Goal: Transaction & Acquisition: Obtain resource

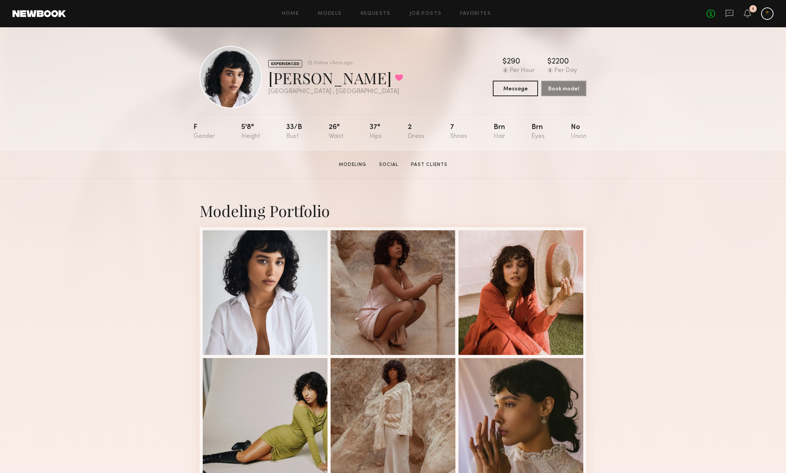
click at [331, 17] on div "Home Models Requests Job Posts Favorites Sign Out No fees up to $5,000 1" at bounding box center [419, 13] width 707 height 12
click at [329, 13] on link "Models" at bounding box center [330, 13] width 24 height 5
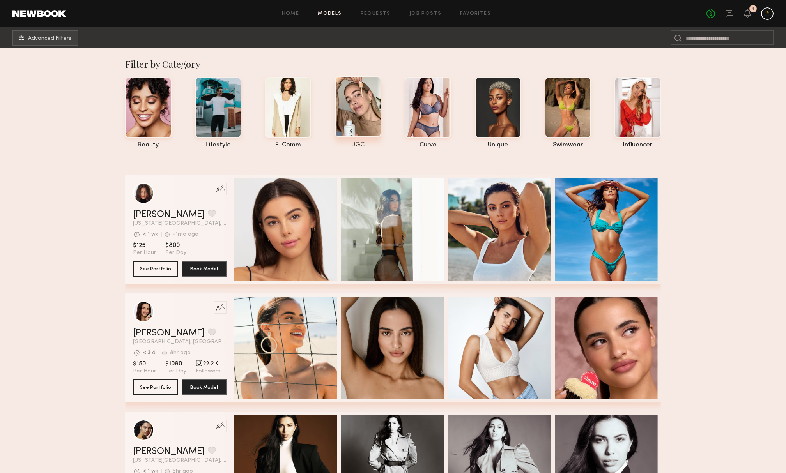
click at [356, 118] on div at bounding box center [358, 106] width 46 height 61
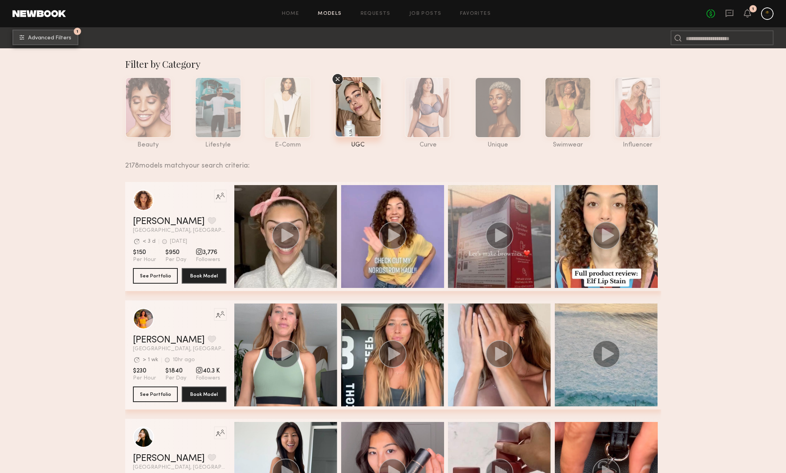
click at [66, 44] on button "1 Advanced Filters" at bounding box center [45, 38] width 66 height 16
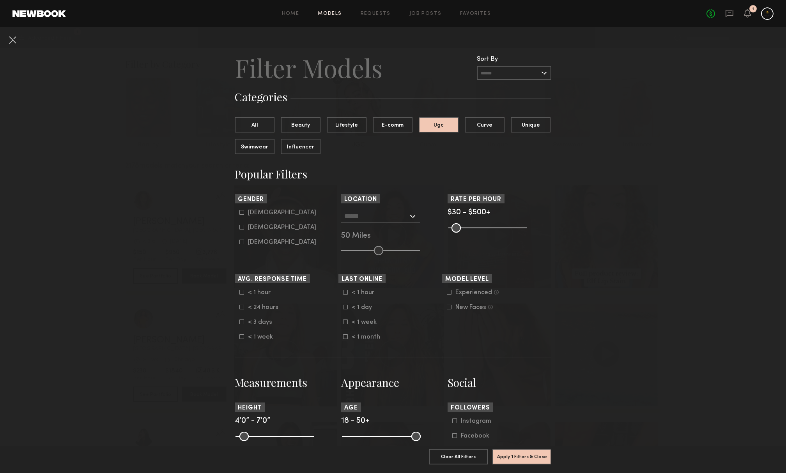
click at [246, 226] on label "Female" at bounding box center [277, 227] width 77 height 5
type input "**"
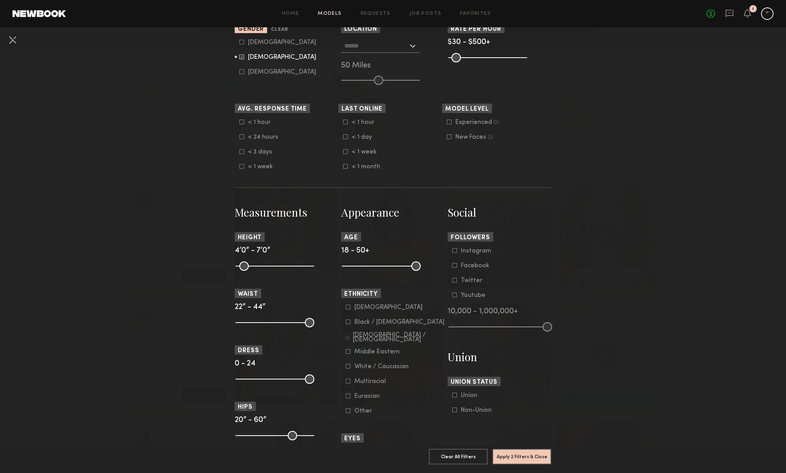
scroll to position [168, 0]
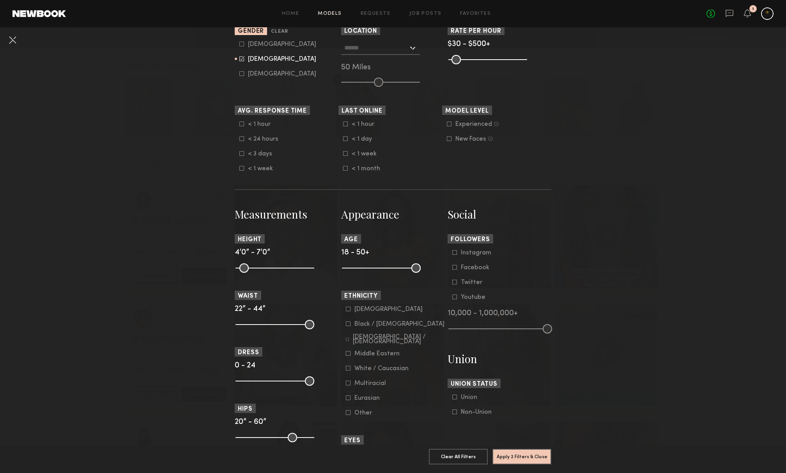
click at [448, 124] on icon at bounding box center [449, 124] width 5 height 5
click at [515, 451] on button "Apply 3 Filters & Close" at bounding box center [521, 456] width 59 height 16
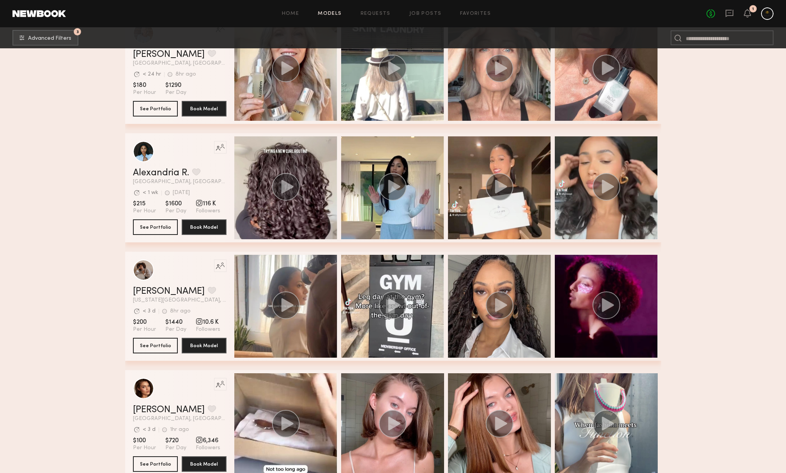
scroll to position [448, 0]
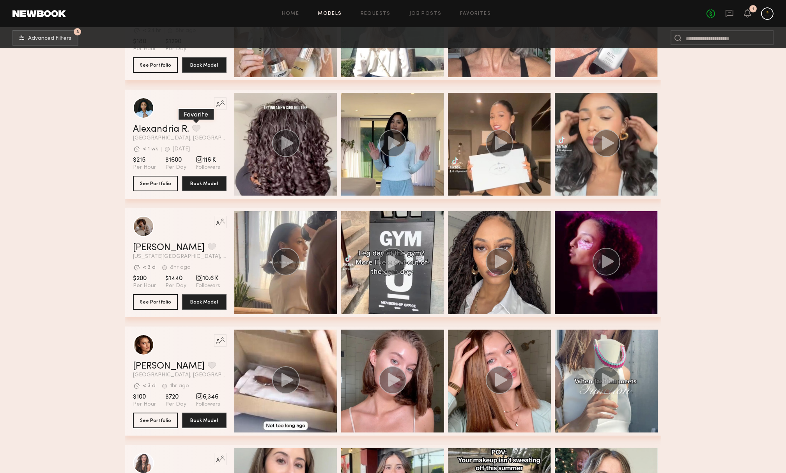
click at [196, 130] on button "grid" at bounding box center [196, 128] width 8 height 7
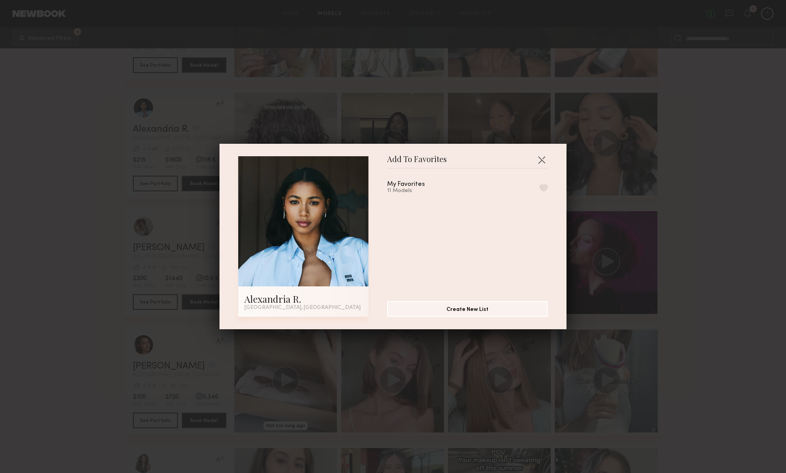
click at [541, 188] on button "button" at bounding box center [543, 187] width 8 height 7
click at [537, 159] on button "button" at bounding box center [541, 160] width 12 height 12
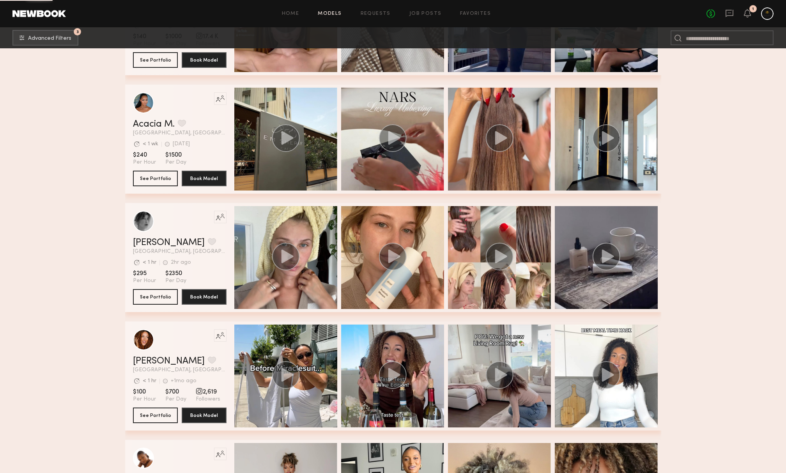
scroll to position [3651, 0]
click at [208, 243] on button "grid" at bounding box center [212, 241] width 8 height 7
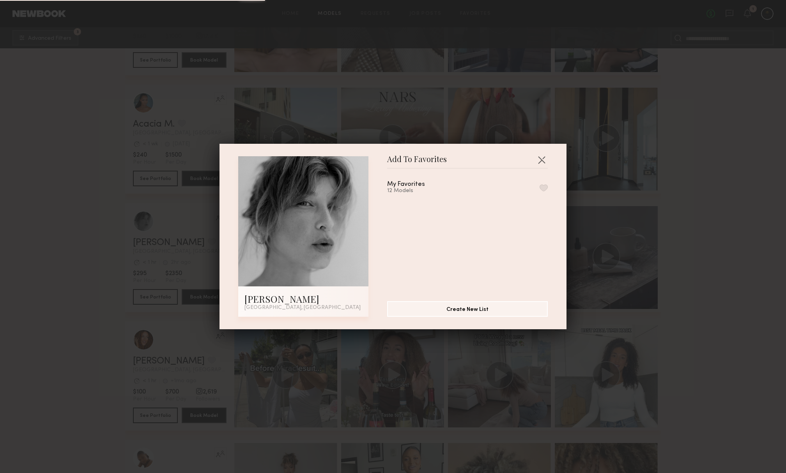
click at [549, 187] on div "My Favorites 12 Models" at bounding box center [471, 232] width 168 height 114
click at [546, 187] on button "button" at bounding box center [543, 187] width 8 height 7
click at [683, 214] on div "Add To Favorites Brittany H. Los Angeles, CA Add To Favorites My Favorites 13 M…" at bounding box center [393, 236] width 786 height 473
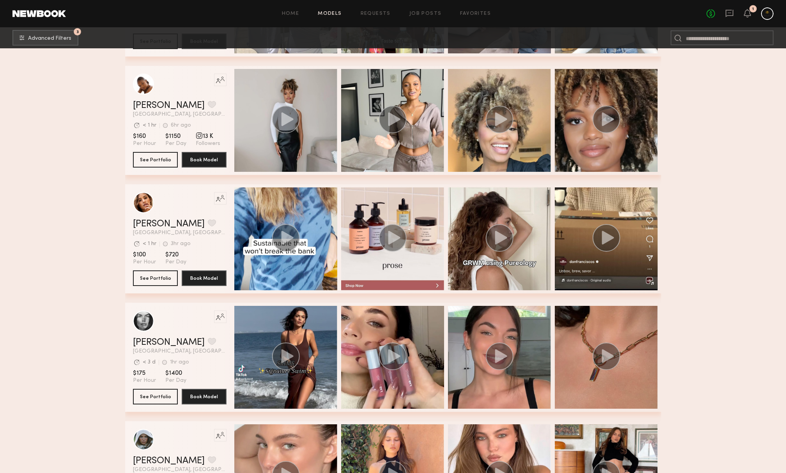
scroll to position [4040, 0]
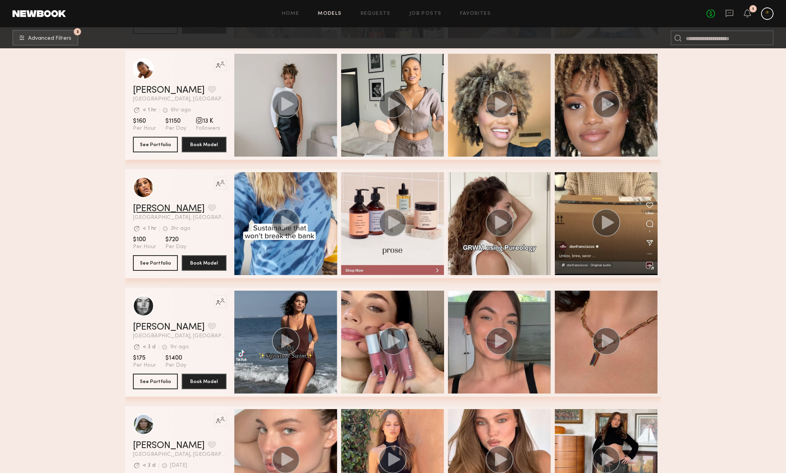
click at [159, 205] on link "Jacqueline R." at bounding box center [169, 208] width 72 height 9
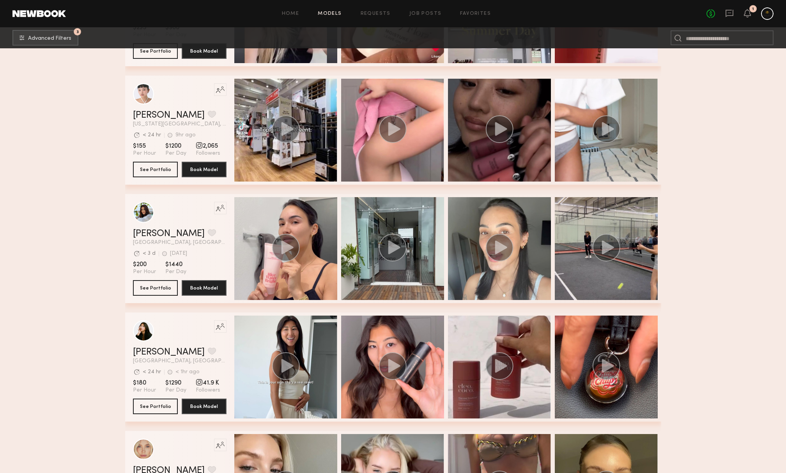
scroll to position [4866, 0]
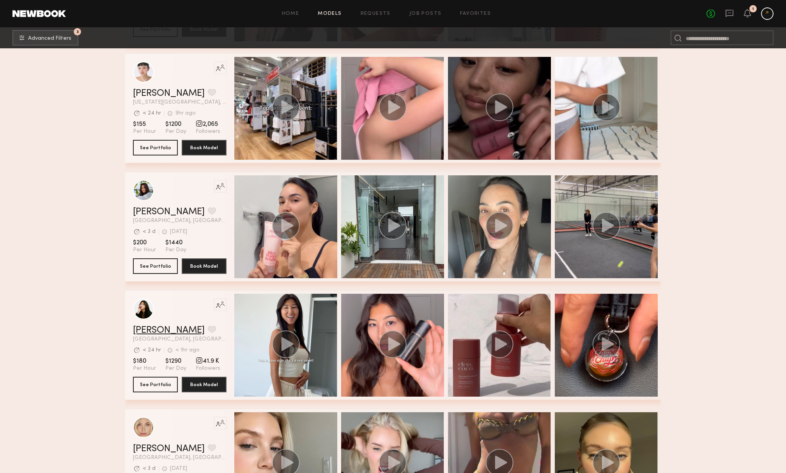
click at [139, 331] on link "Kitty W." at bounding box center [169, 330] width 72 height 9
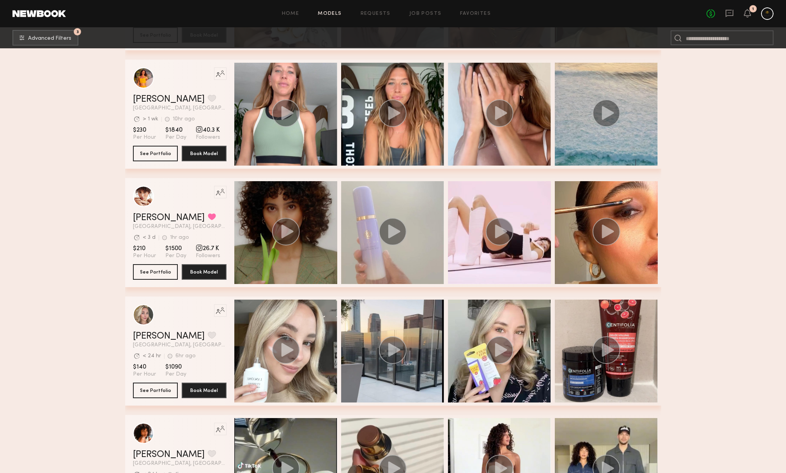
scroll to position [5658, 0]
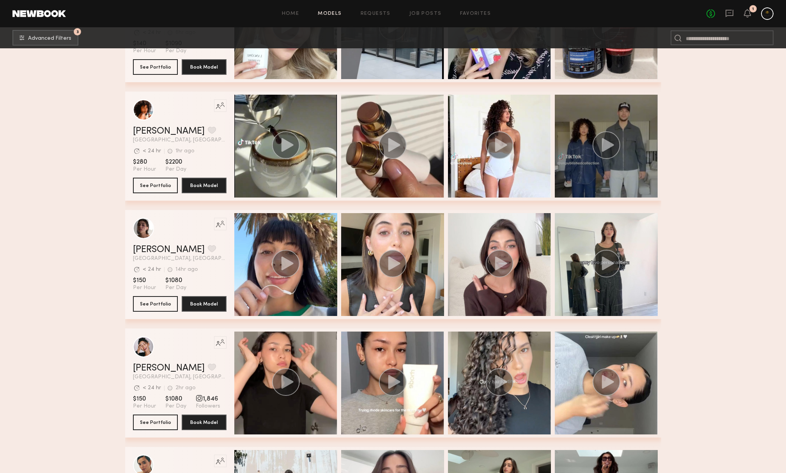
click at [579, 136] on div "grid" at bounding box center [605, 146] width 103 height 103
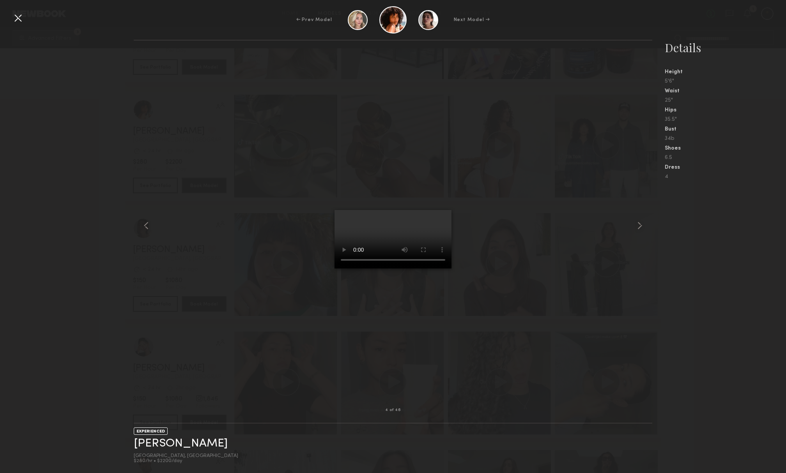
click at [16, 19] on div at bounding box center [18, 18] width 12 height 12
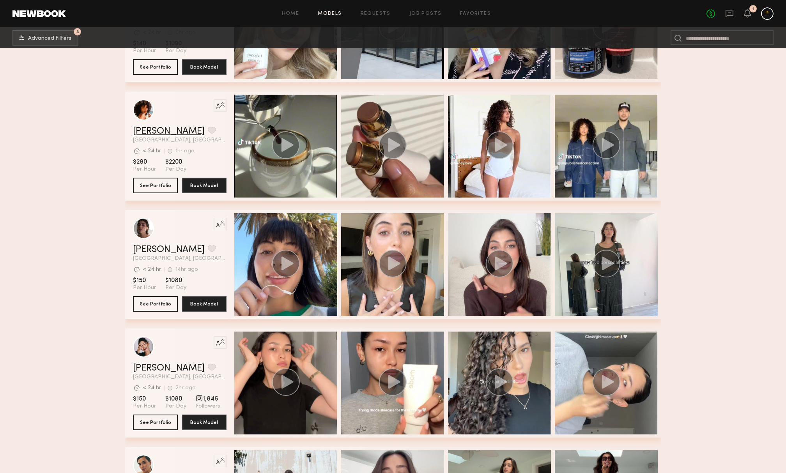
click at [152, 130] on link "Emely M." at bounding box center [169, 131] width 72 height 9
click at [208, 132] on button "grid" at bounding box center [212, 130] width 8 height 7
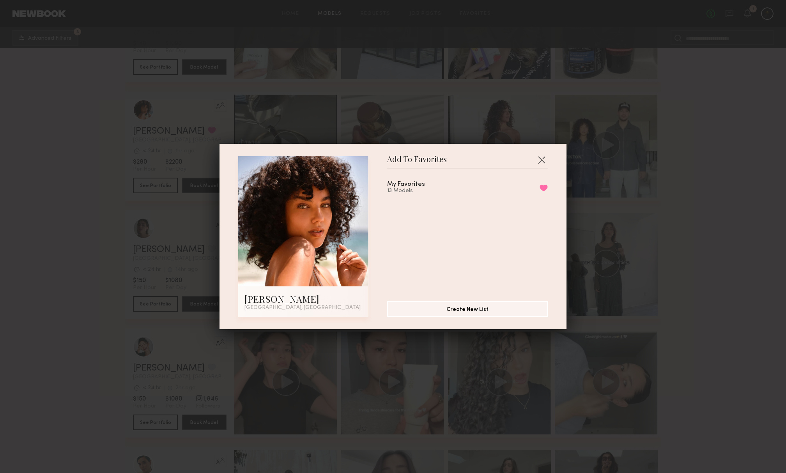
click at [614, 260] on div "Add To Favorites Emely M. Los Angeles, CA Add To Favorites My Favorites 13 Mode…" at bounding box center [393, 236] width 786 height 473
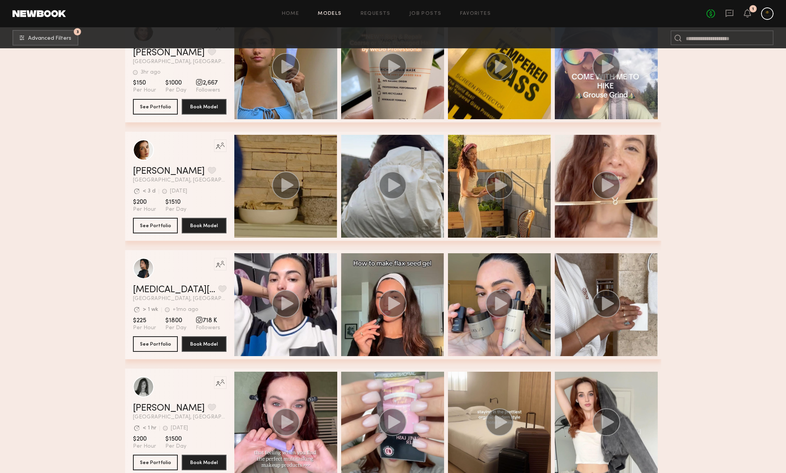
scroll to position [7072, 0]
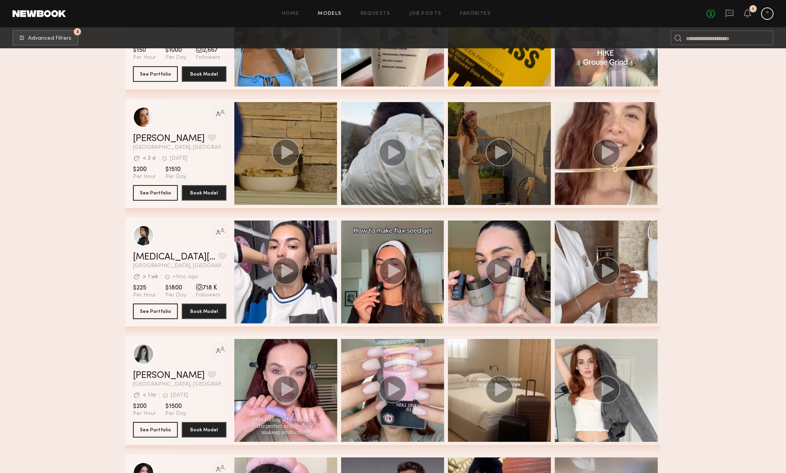
click at [504, 178] on div "grid" at bounding box center [499, 153] width 103 height 103
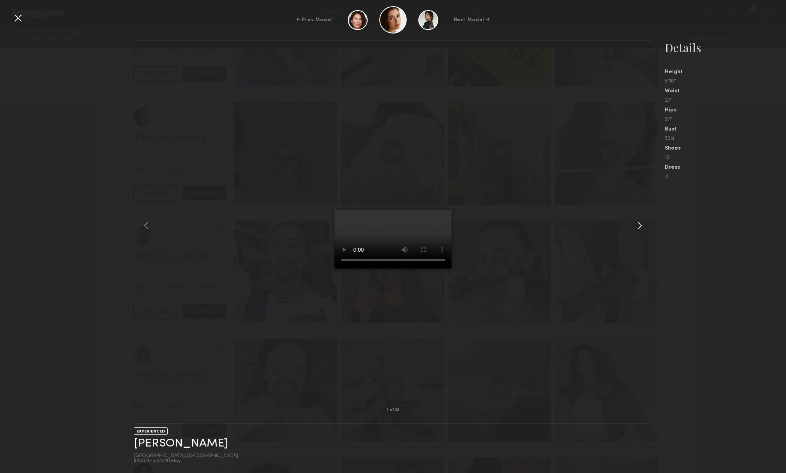
click at [641, 226] on common-icon at bounding box center [639, 225] width 12 height 12
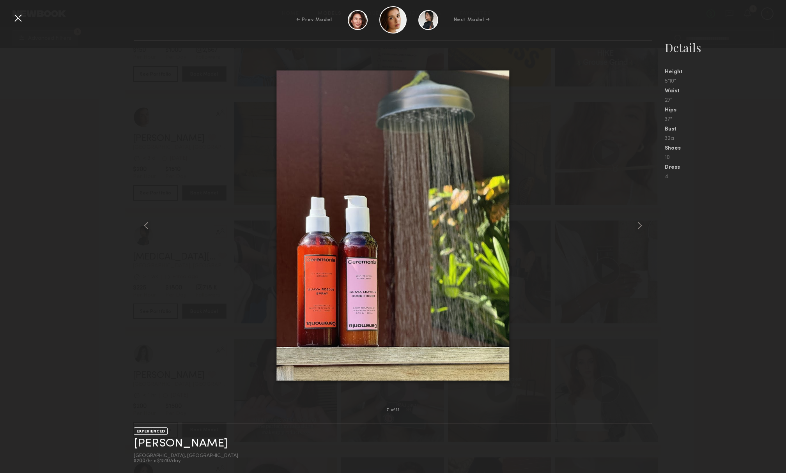
click at [641, 226] on common-icon at bounding box center [639, 225] width 12 height 12
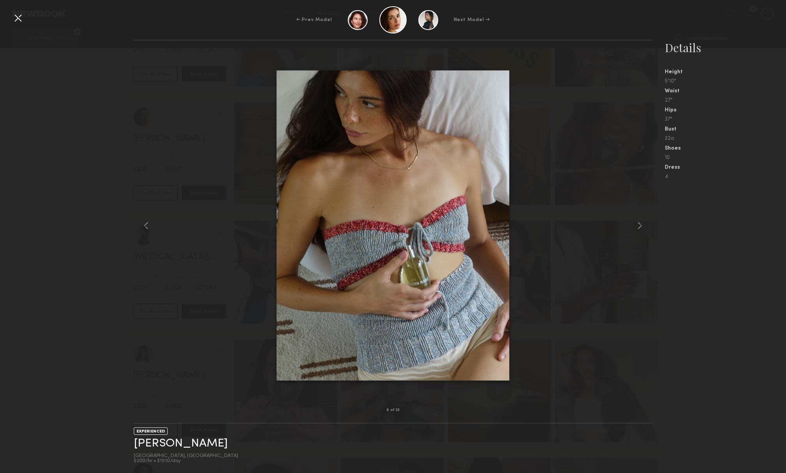
click at [641, 226] on common-icon at bounding box center [639, 225] width 12 height 12
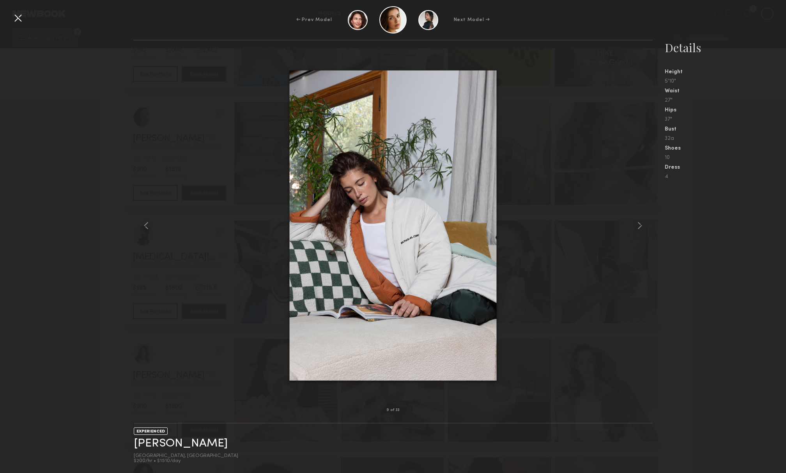
click at [641, 226] on common-icon at bounding box center [639, 225] width 12 height 12
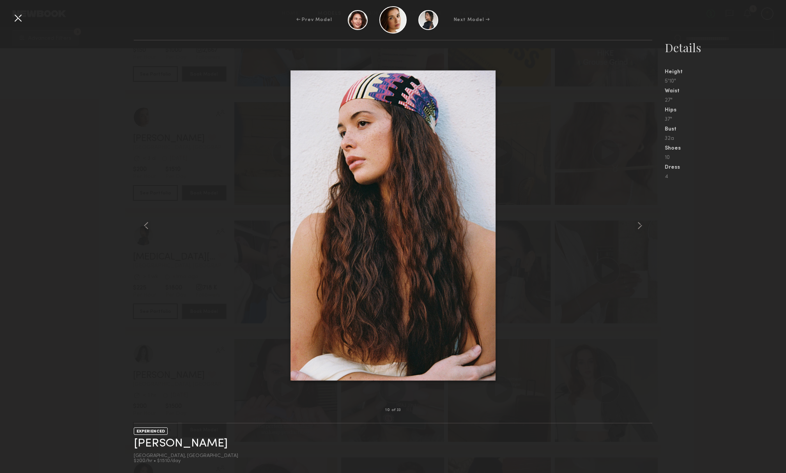
click at [641, 226] on common-icon at bounding box center [639, 225] width 12 height 12
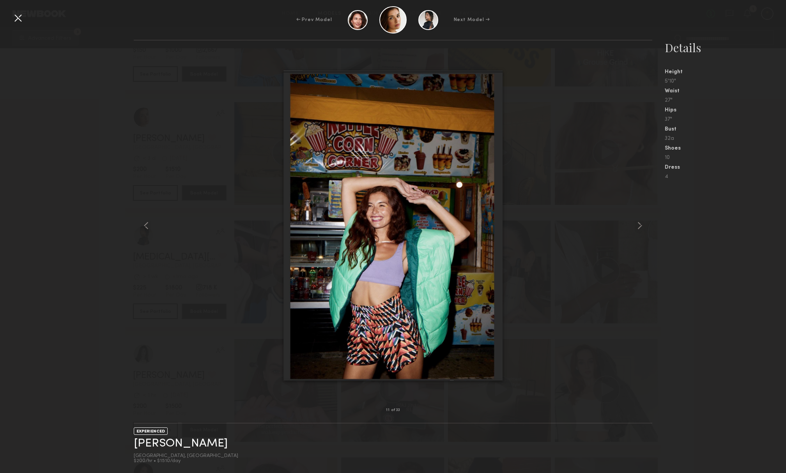
click at [641, 226] on common-icon at bounding box center [639, 225] width 12 height 12
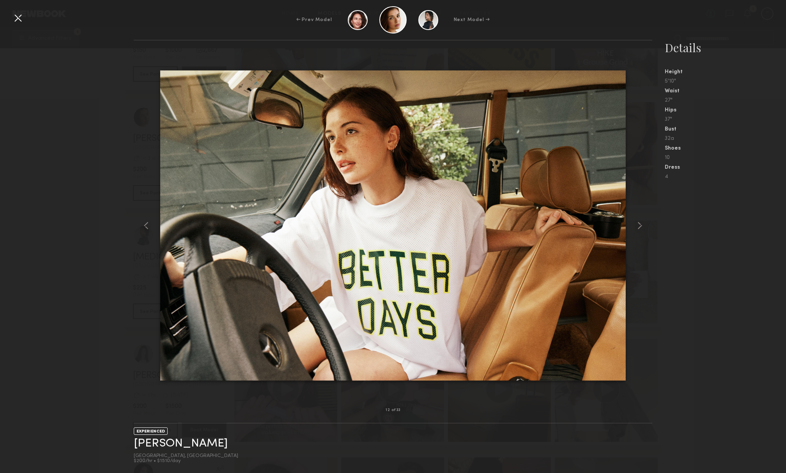
click at [641, 226] on common-icon at bounding box center [639, 225] width 12 height 12
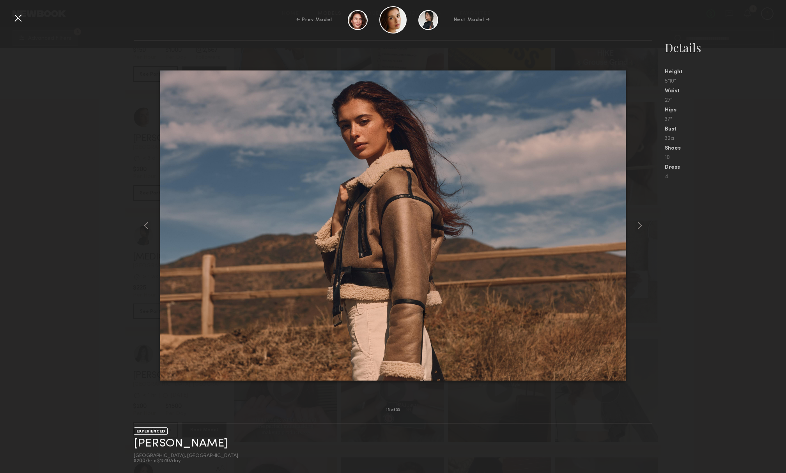
click at [641, 226] on common-icon at bounding box center [639, 225] width 12 height 12
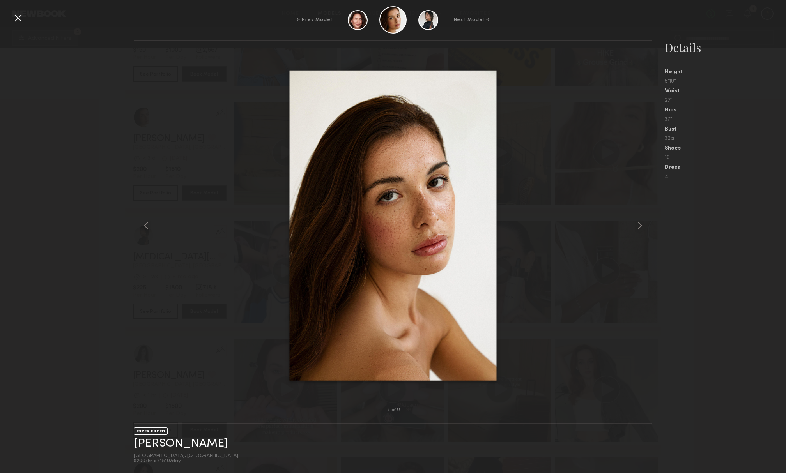
click at [641, 226] on common-icon at bounding box center [639, 225] width 12 height 12
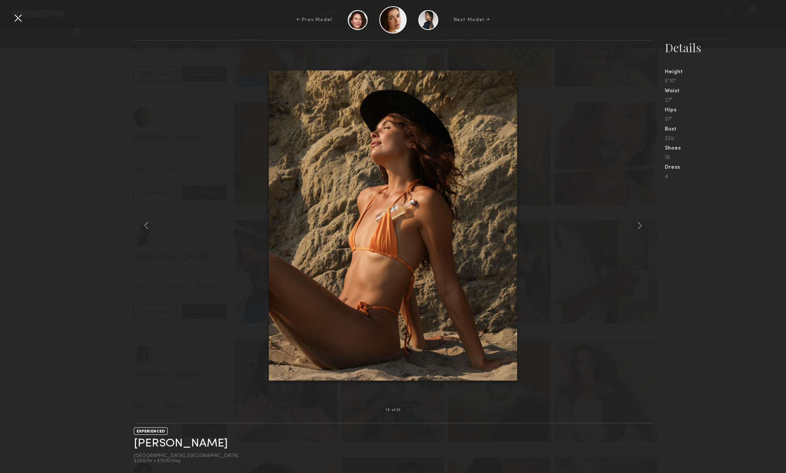
click at [641, 226] on common-icon at bounding box center [639, 225] width 12 height 12
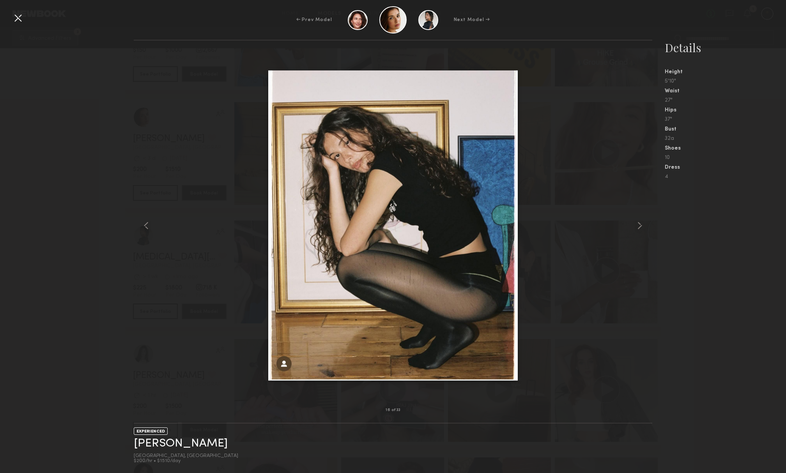
click at [641, 226] on common-icon at bounding box center [639, 225] width 12 height 12
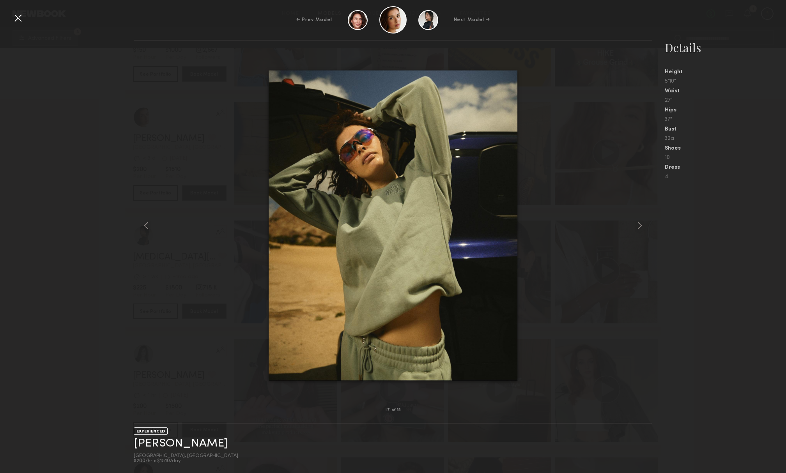
click at [21, 18] on div at bounding box center [18, 18] width 12 height 12
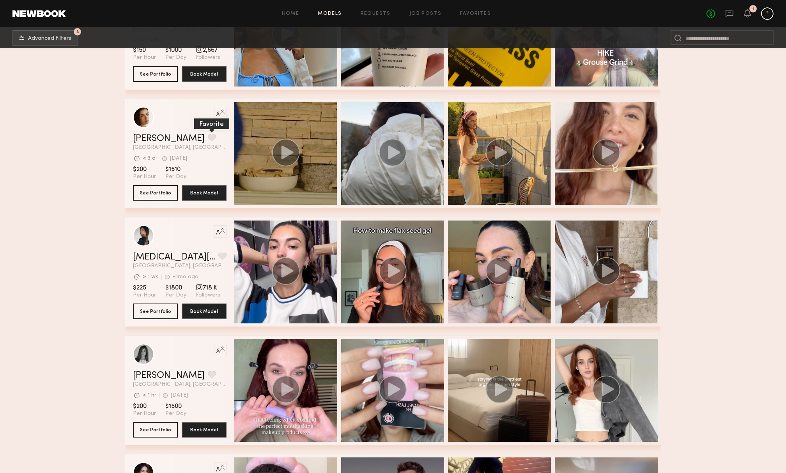
click at [208, 137] on button "grid" at bounding box center [212, 137] width 8 height 7
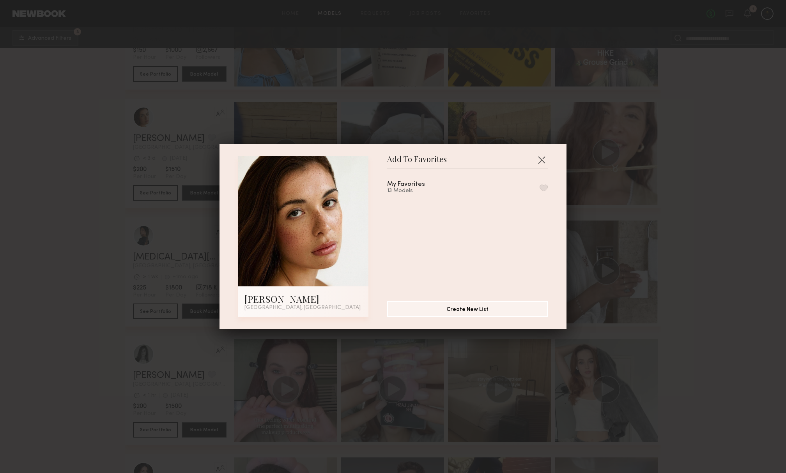
click at [545, 189] on button "button" at bounding box center [543, 187] width 8 height 7
click at [688, 295] on div "Add To Favorites Jasmine G. Los Angeles, CA Add To Favorites My Favorites 14 Mo…" at bounding box center [393, 236] width 786 height 473
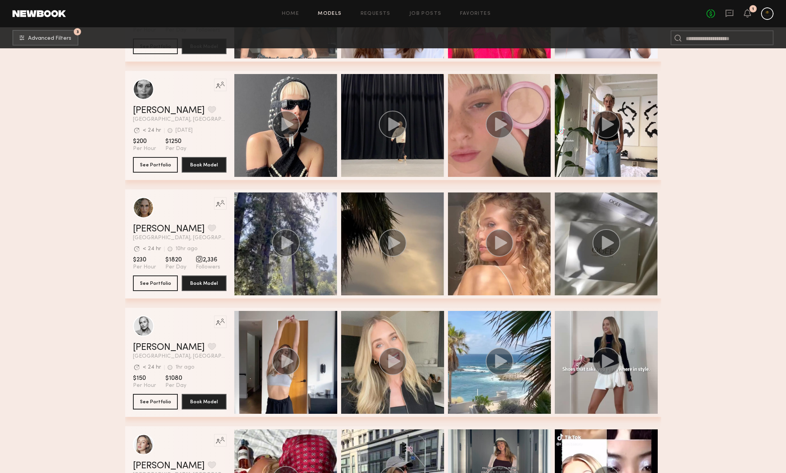
scroll to position [11726, 0]
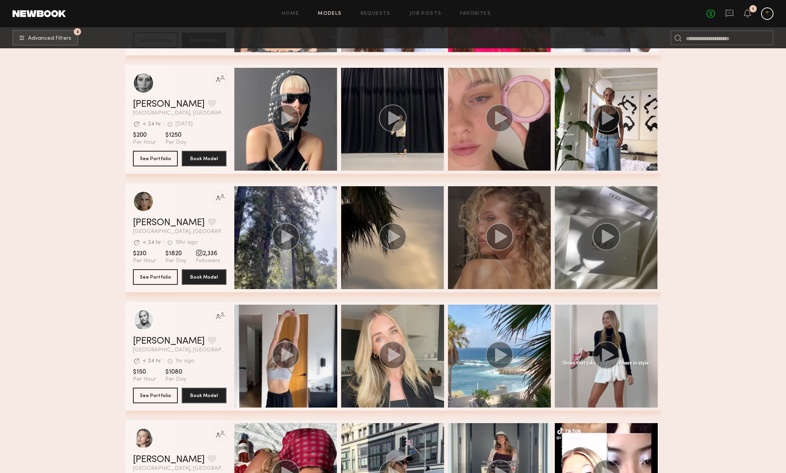
click at [513, 272] on div "grid" at bounding box center [499, 237] width 103 height 103
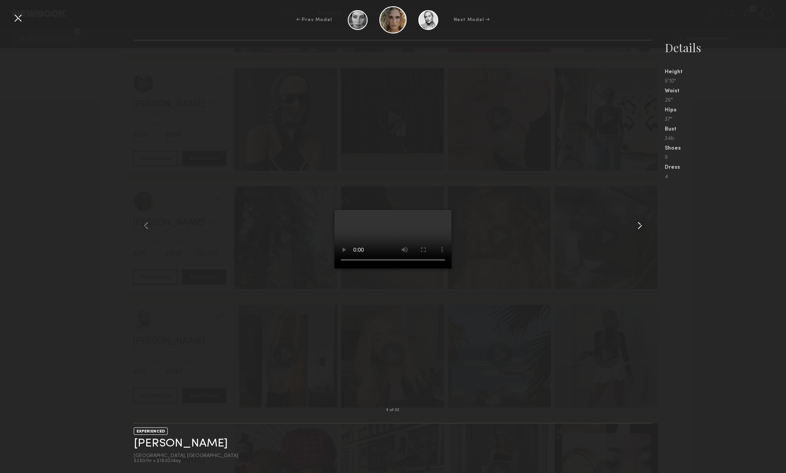
click at [644, 223] on common-icon at bounding box center [639, 225] width 12 height 12
click at [19, 15] on div at bounding box center [18, 18] width 12 height 12
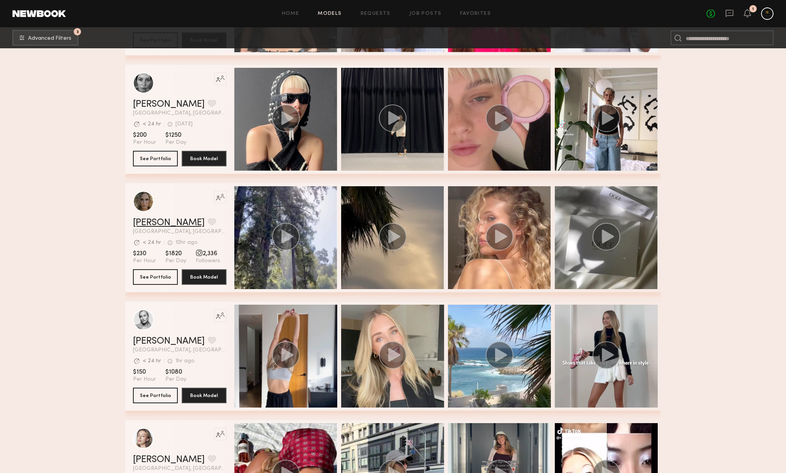
click at [144, 220] on link "Bailey K." at bounding box center [169, 222] width 72 height 9
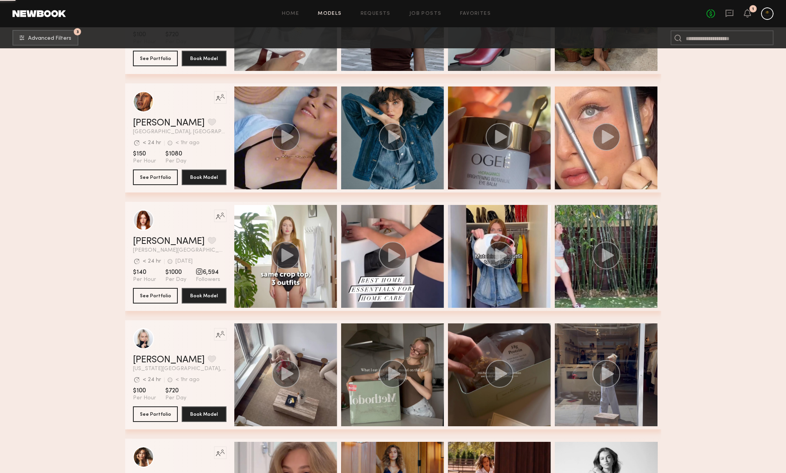
scroll to position [17896, 0]
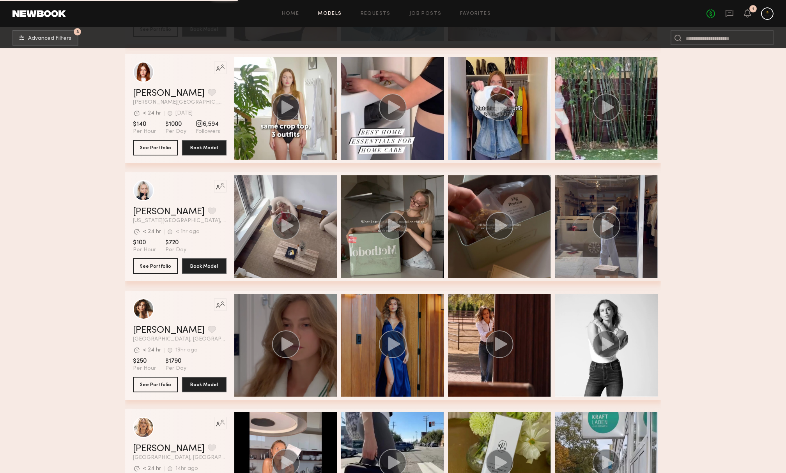
click at [318, 361] on div "grid" at bounding box center [285, 345] width 103 height 103
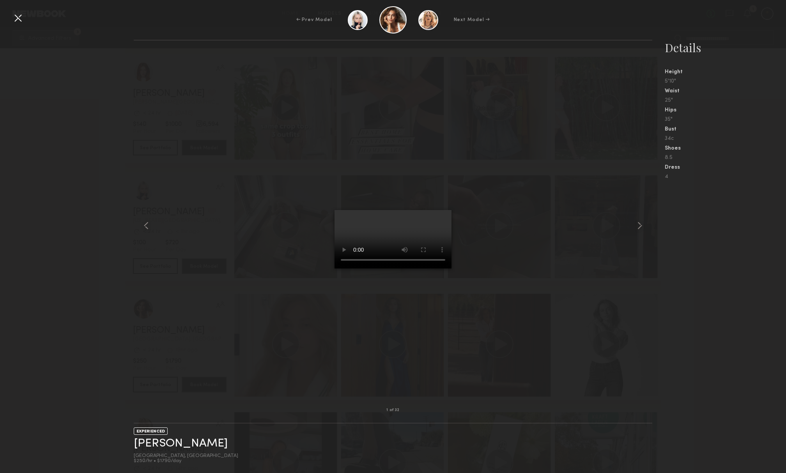
click at [14, 18] on div at bounding box center [18, 18] width 12 height 12
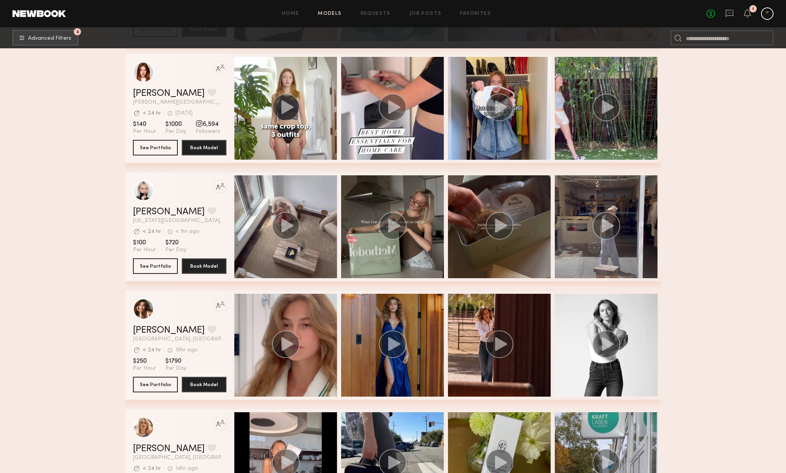
scroll to position [17925, 0]
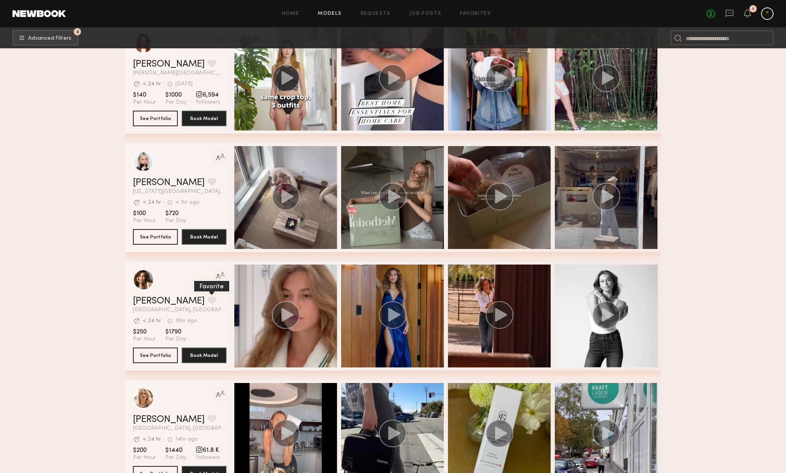
click at [208, 302] on button "grid" at bounding box center [212, 300] width 8 height 7
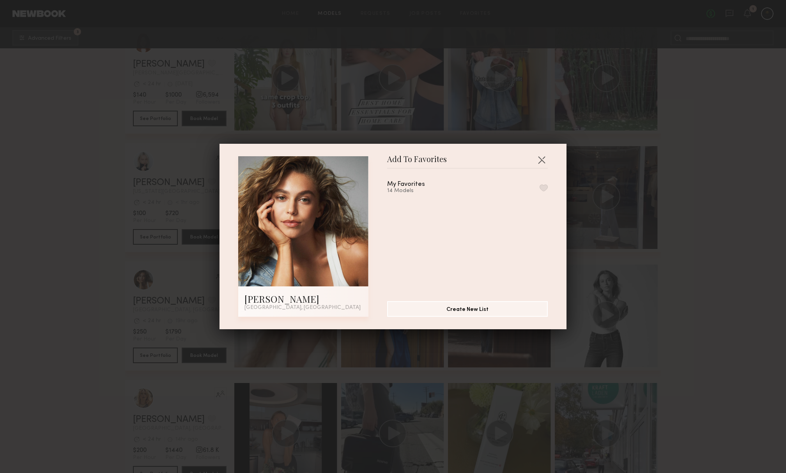
click at [544, 186] on button "button" at bounding box center [543, 187] width 8 height 7
click at [683, 272] on div "Add To Favorites Mariana P. Los Angeles, CA Add To Favorites My Favorites 15 Mo…" at bounding box center [393, 236] width 786 height 473
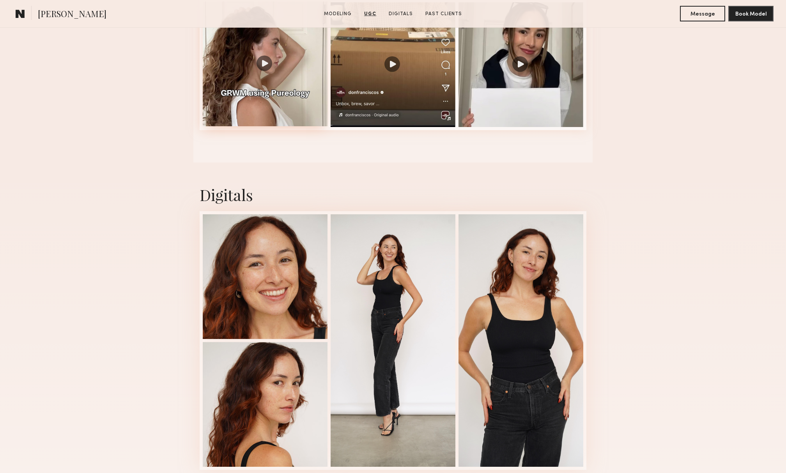
scroll to position [1013, 0]
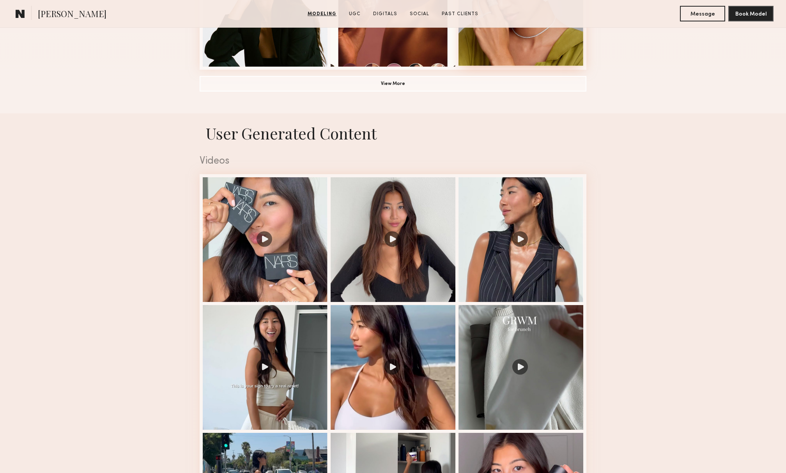
scroll to position [733, 0]
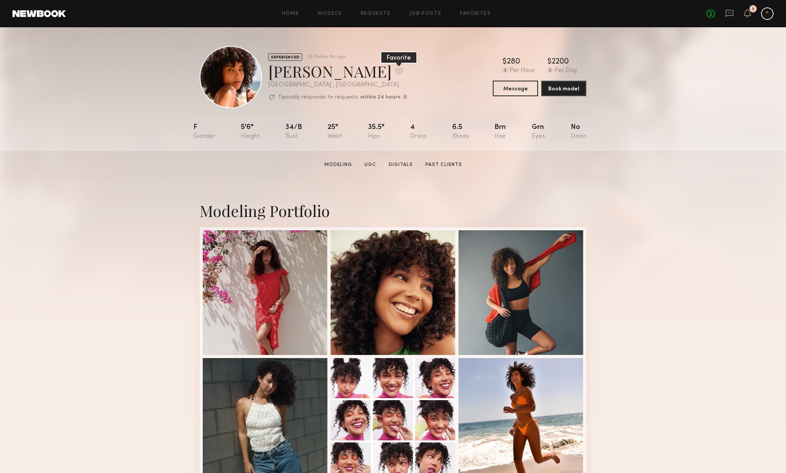
click at [395, 71] on button at bounding box center [399, 71] width 8 height 7
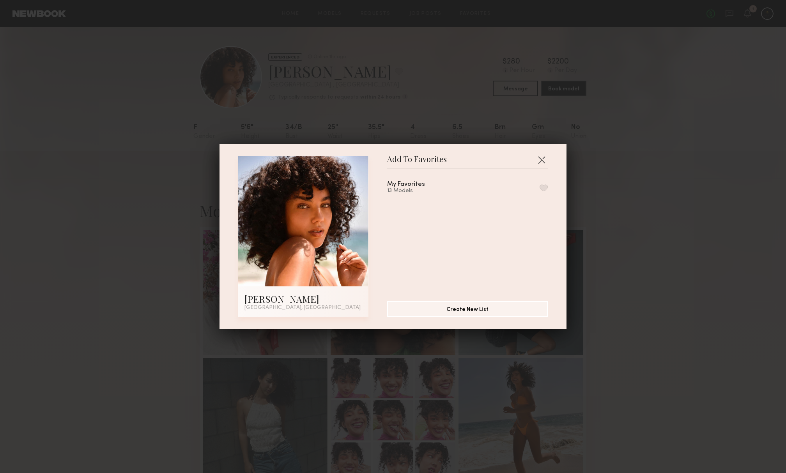
click at [543, 186] on button "button" at bounding box center [543, 187] width 8 height 7
click at [617, 291] on div "Add To Favorites Emely M. Los Angeles, CA Add To Favorites My Favorites 14 Mode…" at bounding box center [393, 236] width 786 height 473
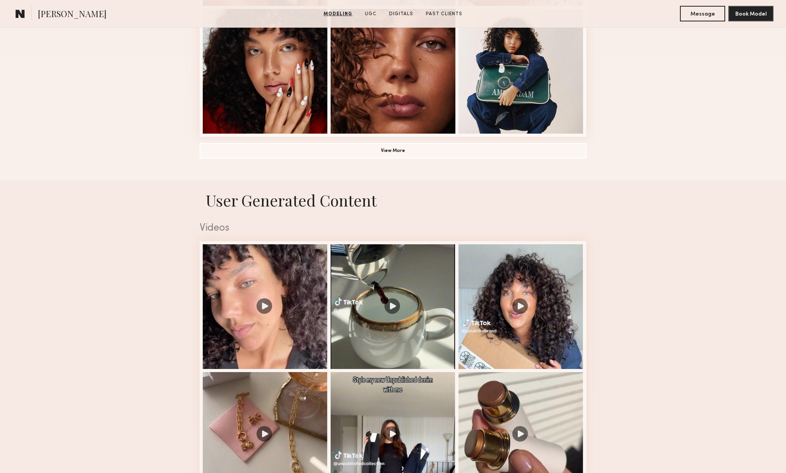
scroll to position [681, 0]
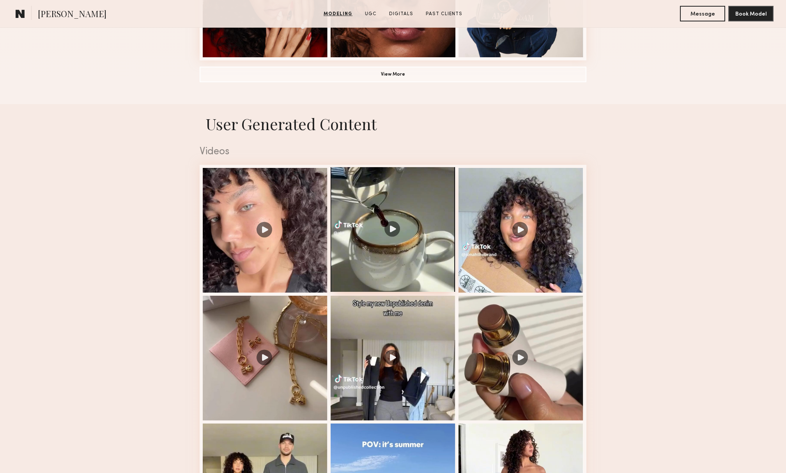
click at [399, 267] on div at bounding box center [392, 229] width 125 height 125
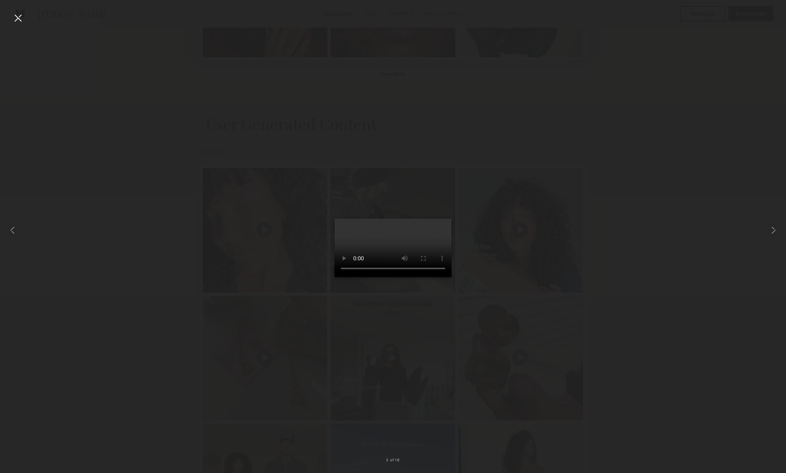
click at [451, 277] on video at bounding box center [392, 248] width 117 height 58
click at [647, 353] on div at bounding box center [393, 230] width 786 height 436
click at [770, 237] on div at bounding box center [770, 230] width 32 height 436
click at [334, 277] on video at bounding box center [392, 248] width 117 height 58
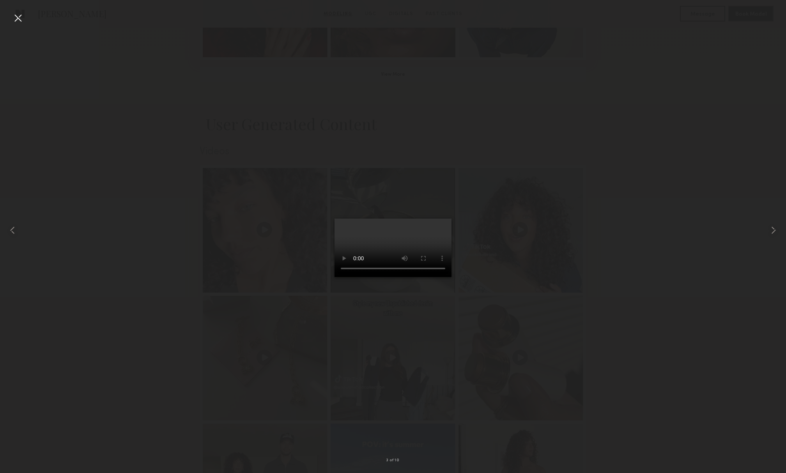
click at [609, 334] on div at bounding box center [393, 230] width 786 height 436
click at [16, 16] on div at bounding box center [18, 18] width 12 height 12
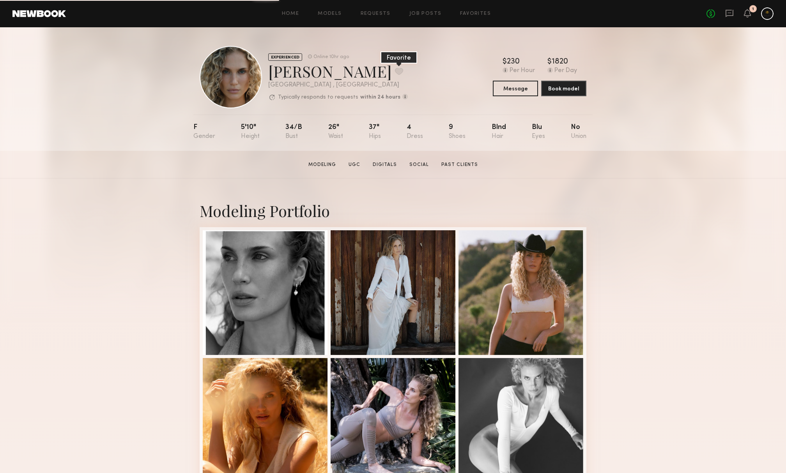
click at [395, 70] on button at bounding box center [399, 71] width 8 height 7
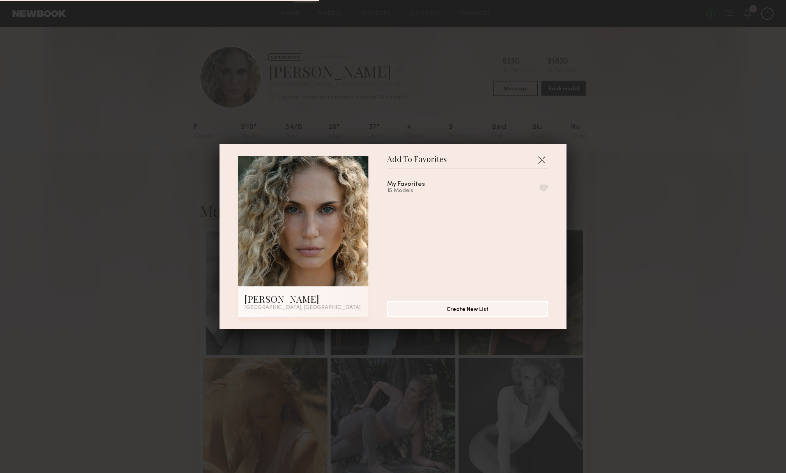
click at [545, 187] on button "button" at bounding box center [543, 187] width 8 height 7
click at [708, 252] on div "Add To Favorites Bailey K. Los Angeles, CA Add To Favorites My Favorites 16 Mod…" at bounding box center [393, 236] width 786 height 473
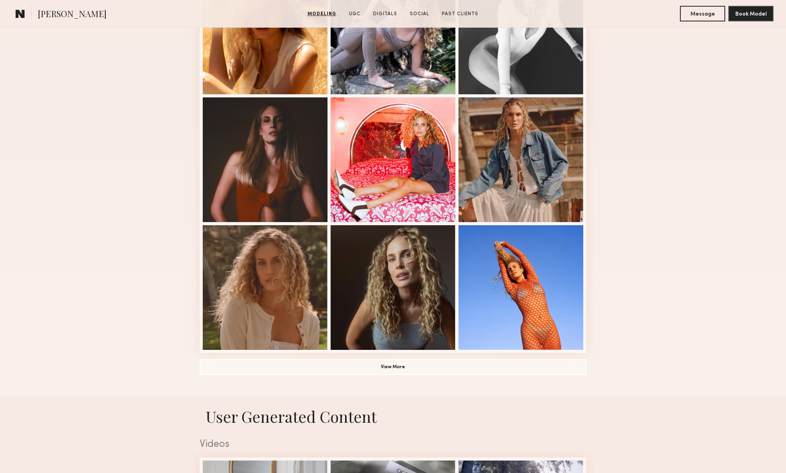
scroll to position [395, 0]
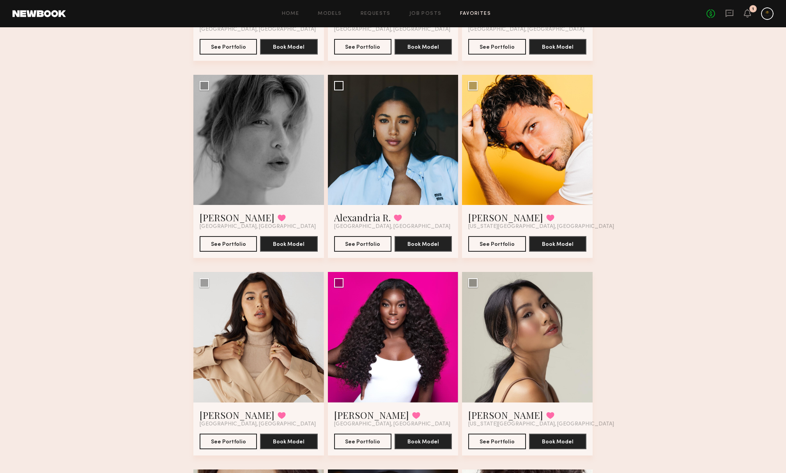
scroll to position [137, 0]
